Goal: Complete application form: Complete application form

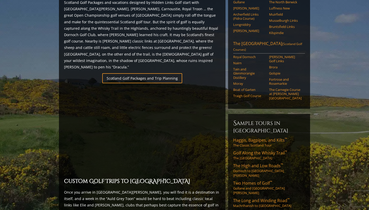
scroll to position [317, 0]
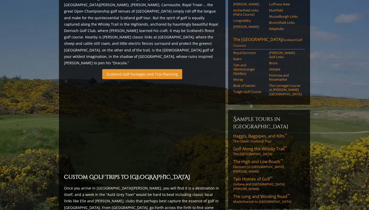
click at [167, 69] on link "Scotland Golf Packages and Trip Planning" at bounding box center [142, 74] width 80 height 10
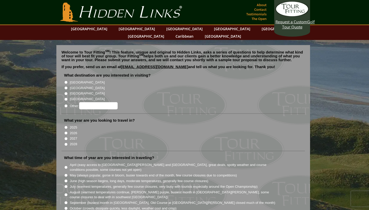
click at [78, 86] on label "[GEOGRAPHIC_DATA]" at bounding box center [87, 88] width 35 height 5
click at [68, 86] on input "[GEOGRAPHIC_DATA]" at bounding box center [65, 87] width 3 height 3
radio input "true"
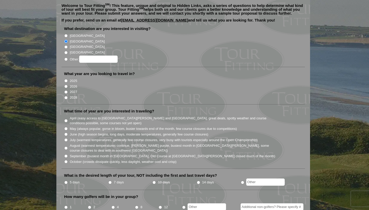
click at [71, 84] on label "2026" at bounding box center [73, 86] width 7 height 5
click at [68, 85] on input "2026" at bounding box center [65, 86] width 3 height 3
radio input "true"
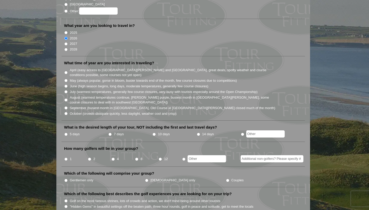
scroll to position [96, 0]
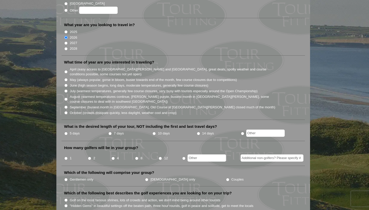
click at [111, 77] on label "May (always popular, gorse in bloom, busier towards end of the month, few cours…" at bounding box center [153, 79] width 167 height 5
click at [68, 78] on input "May (always popular, gorse in bloom, busier towards end of the month, few cours…" at bounding box center [65, 79] width 3 height 3
radio input "true"
click at [101, 67] on label "April (easy access to St. Andrews and Ballybunion, great deals, spotty weather …" at bounding box center [173, 72] width 206 height 10
click at [68, 70] on input "April (easy access to St. Andrews and Ballybunion, great deals, spotty weather …" at bounding box center [65, 71] width 3 height 3
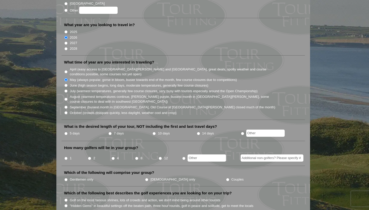
radio input "true"
click at [77, 131] on label "5 days" at bounding box center [75, 133] width 10 height 5
click at [68, 132] on input "5 days" at bounding box center [65, 133] width 3 height 3
radio input "true"
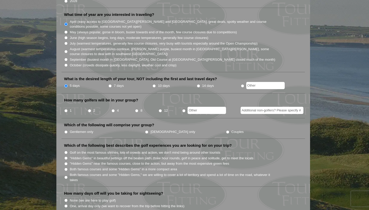
click at [92, 104] on li "2" at bounding box center [100, 109] width 24 height 10
click at [89, 104] on li "2" at bounding box center [100, 109] width 24 height 10
click at [89, 109] on input "2" at bounding box center [89, 110] width 3 height 3
radio input "true"
click at [226, 130] on input "Couples" at bounding box center [227, 131] width 3 height 3
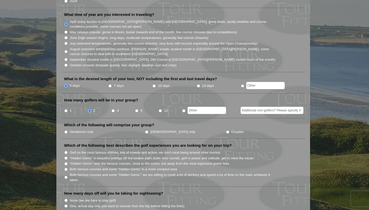
radio input "true"
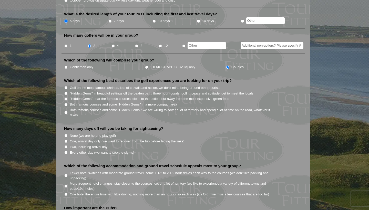
scroll to position [210, 0]
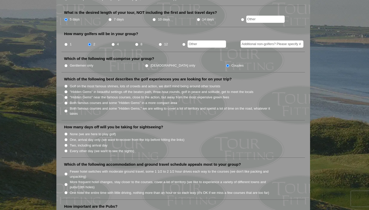
click at [124, 106] on label "Both famous courses and some "Hidden Gems," we are willing to cover a lot of te…" at bounding box center [173, 111] width 206 height 10
click at [68, 109] on input "Both famous courses and some "Hidden Gems," we are willing to cover a lot of te…" at bounding box center [65, 110] width 3 height 3
radio input "true"
click at [124, 100] on label "Both famous courses and some "Hidden Gems" in a more compact area" at bounding box center [123, 102] width 107 height 5
click at [68, 101] on input "Both famous courses and some "Hidden Gems" in a more compact area" at bounding box center [65, 102] width 3 height 3
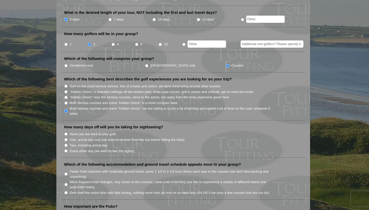
radio input "true"
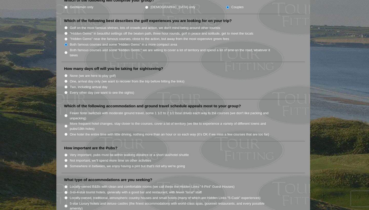
scroll to position [269, 0]
click at [94, 84] on label "Two, including arrival day" at bounding box center [89, 86] width 38 height 5
click at [68, 85] on input "Two, including arrival day" at bounding box center [65, 86] width 3 height 3
radio input "true"
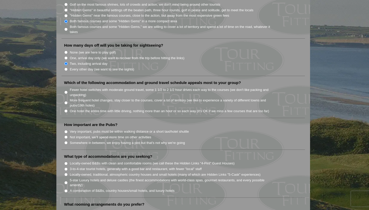
scroll to position [294, 0]
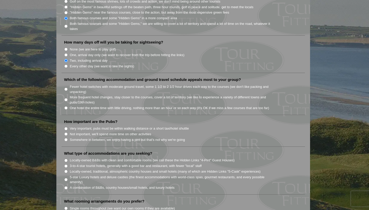
click at [101, 64] on label "Every other day (we want to see the sights)" at bounding box center [102, 66] width 64 height 5
click at [68, 65] on input "Every other day (we want to see the sights)" at bounding box center [65, 66] width 3 height 3
radio input "true"
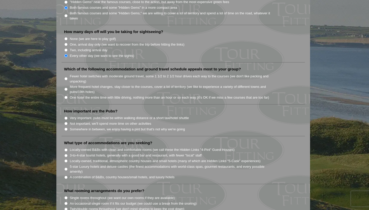
scroll to position [306, 0]
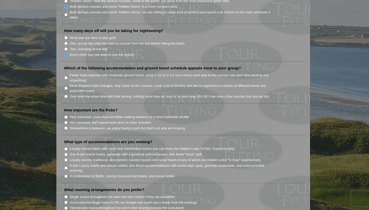
click at [112, 94] on label "One hotel the entire time with little driving, nothing more than an hour or so …" at bounding box center [169, 96] width 199 height 5
click at [68, 95] on input "One hotel the entire time with little driving, nothing more than an hour or so …" at bounding box center [65, 96] width 3 height 3
radio input "true"
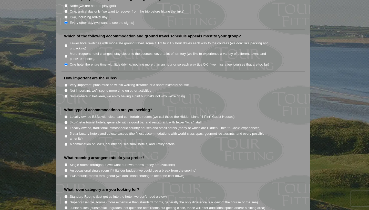
scroll to position [343, 0]
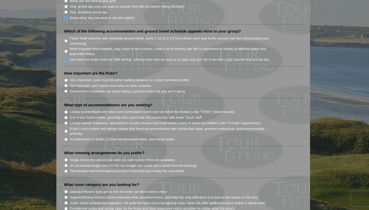
click at [133, 78] on label "Very important, pubs must be within walking distance or a short taxi/hotel shut…" at bounding box center [129, 80] width 119 height 5
click at [68, 79] on input "Very important, pubs must be within walking distance or a short taxi/hotel shut…" at bounding box center [65, 80] width 3 height 3
radio input "true"
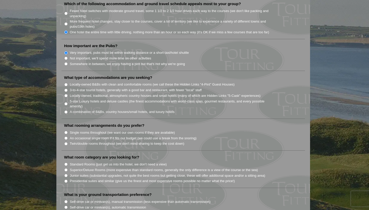
scroll to position [378, 0]
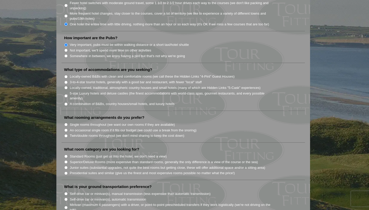
click at [129, 80] on label "3-to-4-star tourist hotels, generally with a good bar and restaurant, with fewe…" at bounding box center [136, 82] width 132 height 5
click at [68, 81] on input "3-to-4-star tourist hotels, generally with a good bar and restaurant, with fewe…" at bounding box center [65, 82] width 3 height 3
radio input "true"
click at [143, 101] on label "A combination of B&Bs, country houses/small hotels, and luxury hotels" at bounding box center [122, 103] width 105 height 5
click at [68, 102] on input "A combination of B&Bs, country houses/small hotels, and luxury hotels" at bounding box center [65, 103] width 3 height 3
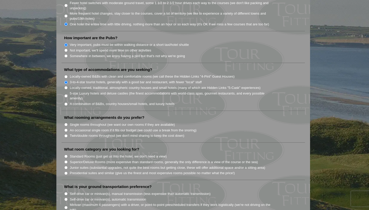
radio input "true"
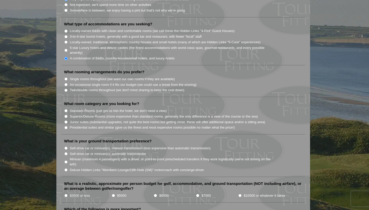
scroll to position [425, 0]
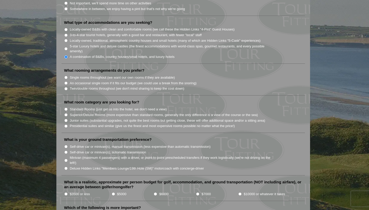
click at [135, 75] on label "Single rooms throughout (we want our own rooms if they are available)" at bounding box center [122, 77] width 105 height 5
click at [68, 76] on input "Single rooms throughout (we want our own rooms if they are available)" at bounding box center [65, 77] width 3 height 3
radio input "true"
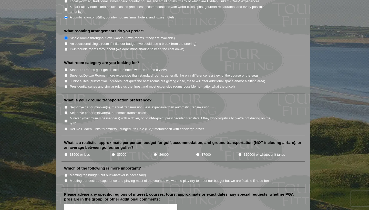
scroll to position [469, 0]
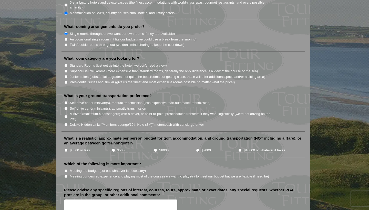
click at [136, 63] on label "Standard Rooms (just get us into the hotel, we don't need a view)" at bounding box center [118, 65] width 97 height 5
click at [68, 64] on input "Standard Rooms (just get us into the hotel, we don't need a view)" at bounding box center [65, 65] width 3 height 3
radio input "true"
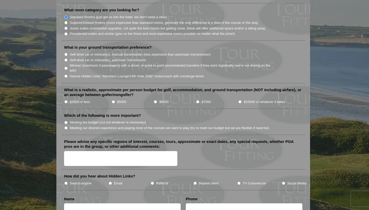
scroll to position [519, 0]
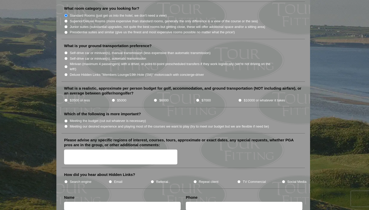
click at [155, 61] on label "Minivan (maximum 4 passengers) with a driver, or point-to-point prescheduled tr…" at bounding box center [173, 66] width 206 height 10
click at [68, 65] on input "Minivan (maximum 4 passengers) with a driver, or point-to-point prescheduled tr…" at bounding box center [65, 66] width 3 height 3
radio input "true"
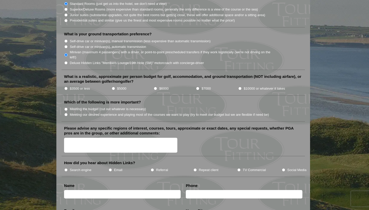
click at [69, 86] on li "$3500 or less" at bounding box center [87, 89] width 47 height 6
click at [70, 86] on label "$3500 or less" at bounding box center [80, 88] width 20 height 5
click at [68, 87] on input "$3500 or less" at bounding box center [65, 88] width 3 height 3
radio input "true"
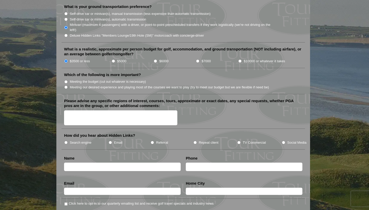
scroll to position [560, 0]
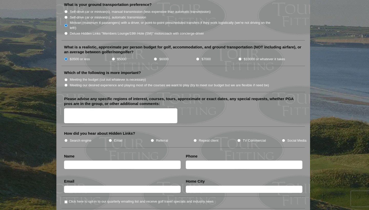
click at [105, 77] on label "Meeting the budget (cut out whatever is necessary)" at bounding box center [108, 79] width 76 height 5
click at [68, 78] on input "Meeting the budget (cut out whatever is necessary)" at bounding box center [65, 79] width 3 height 3
radio input "true"
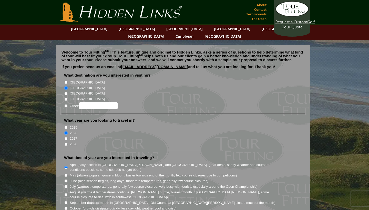
scroll to position [0, 0]
